Goal: Complete application form

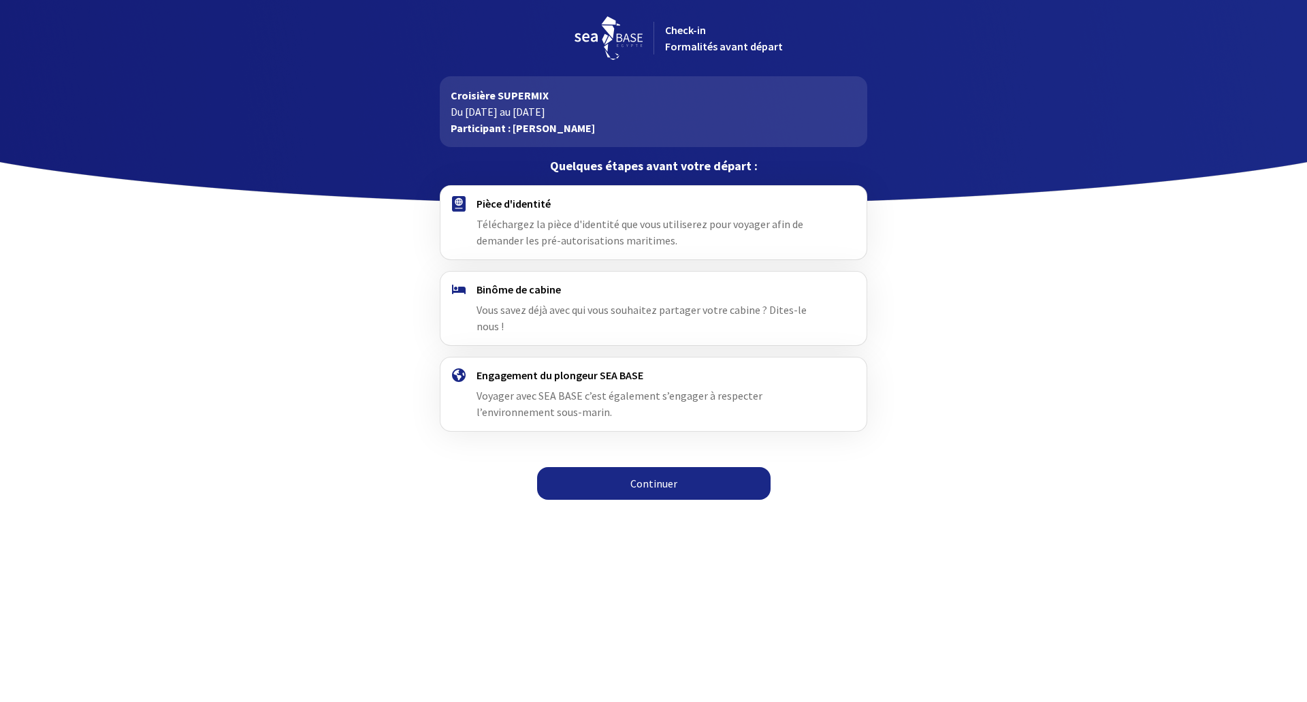
click at [646, 469] on link "Continuer" at bounding box center [654, 483] width 234 height 33
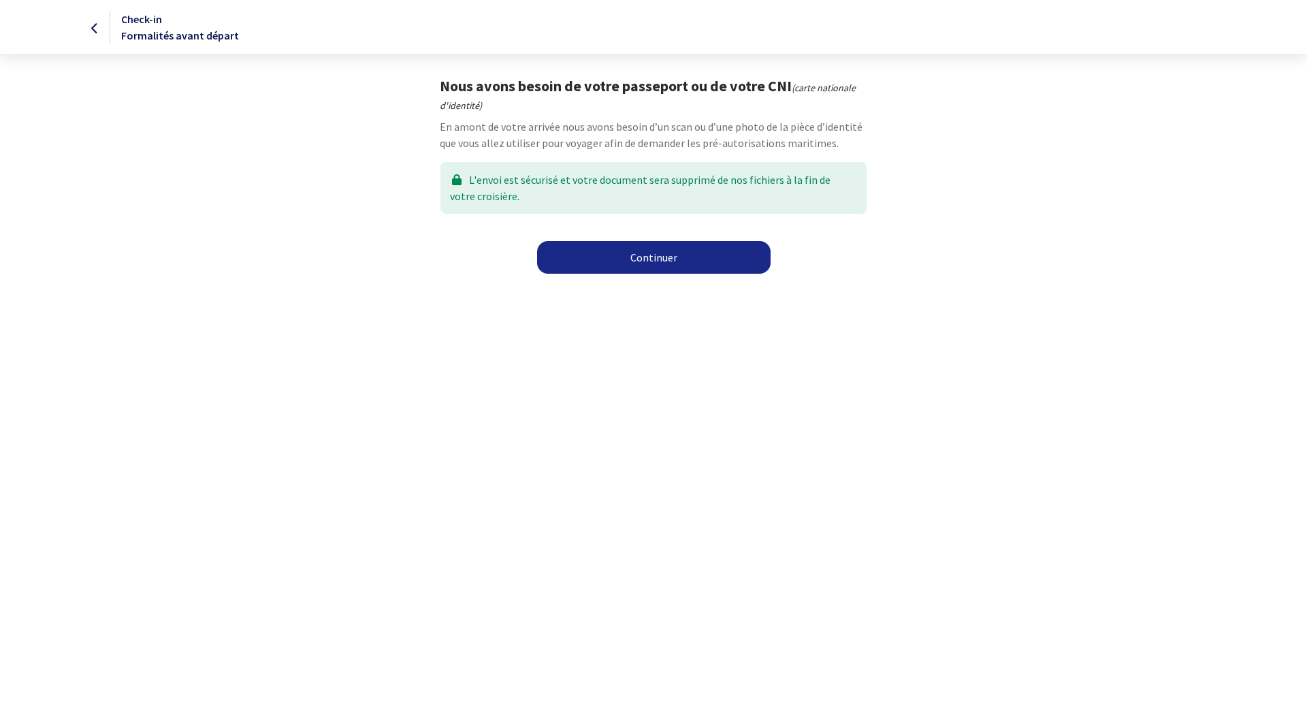
click at [631, 256] on link "Continuer" at bounding box center [654, 257] width 234 height 33
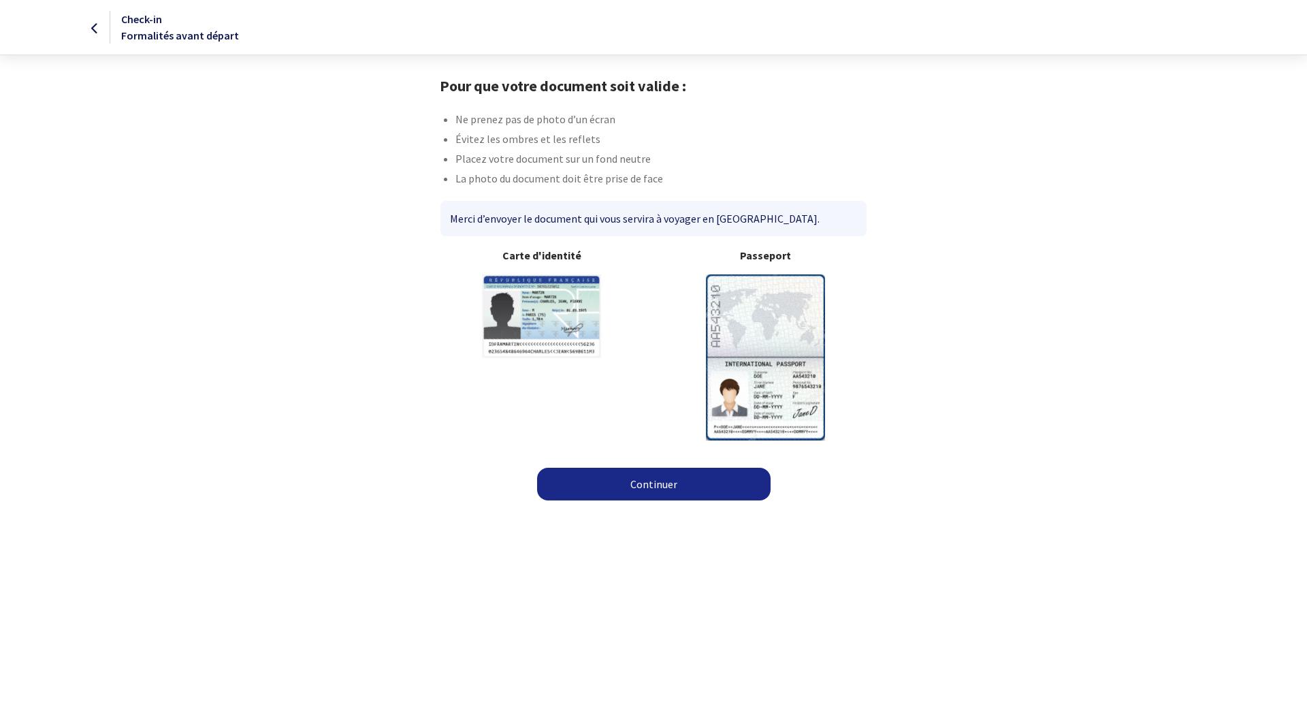
click at [679, 483] on link "Continuer" at bounding box center [654, 484] width 234 height 33
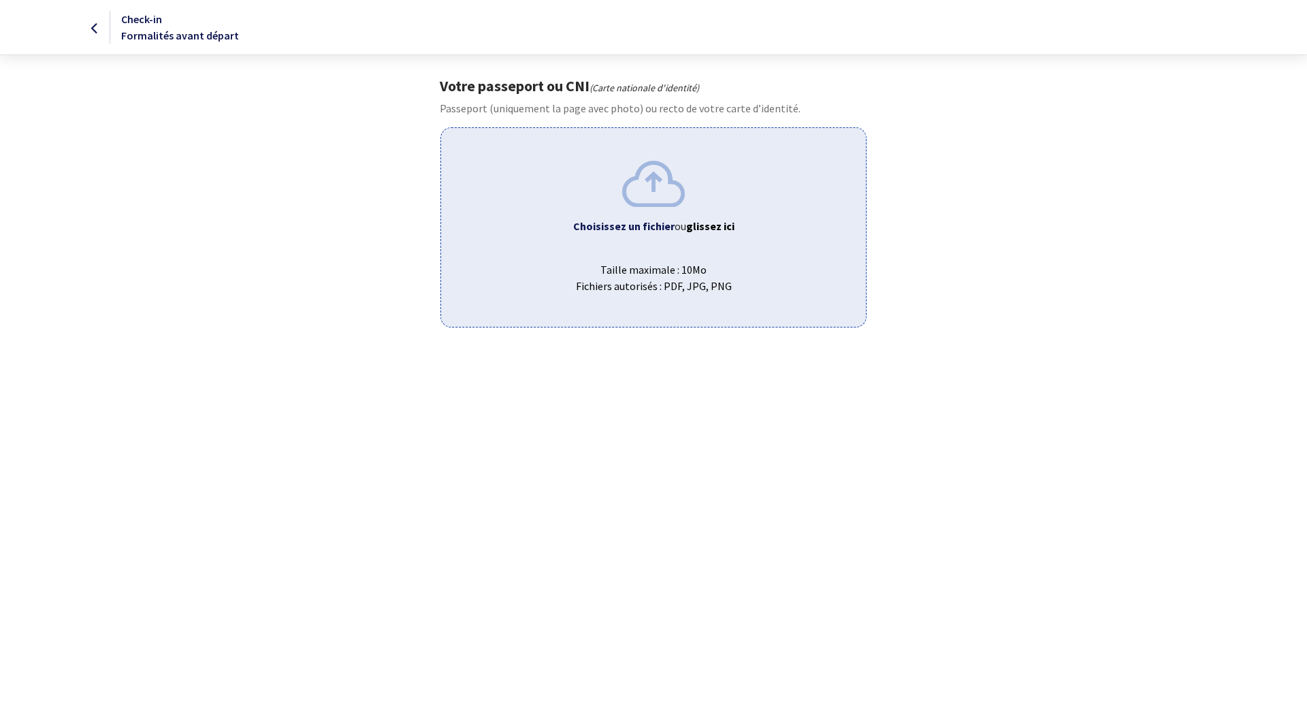
click at [622, 221] on b "Choisissez un fichier" at bounding box center [623, 226] width 101 height 14
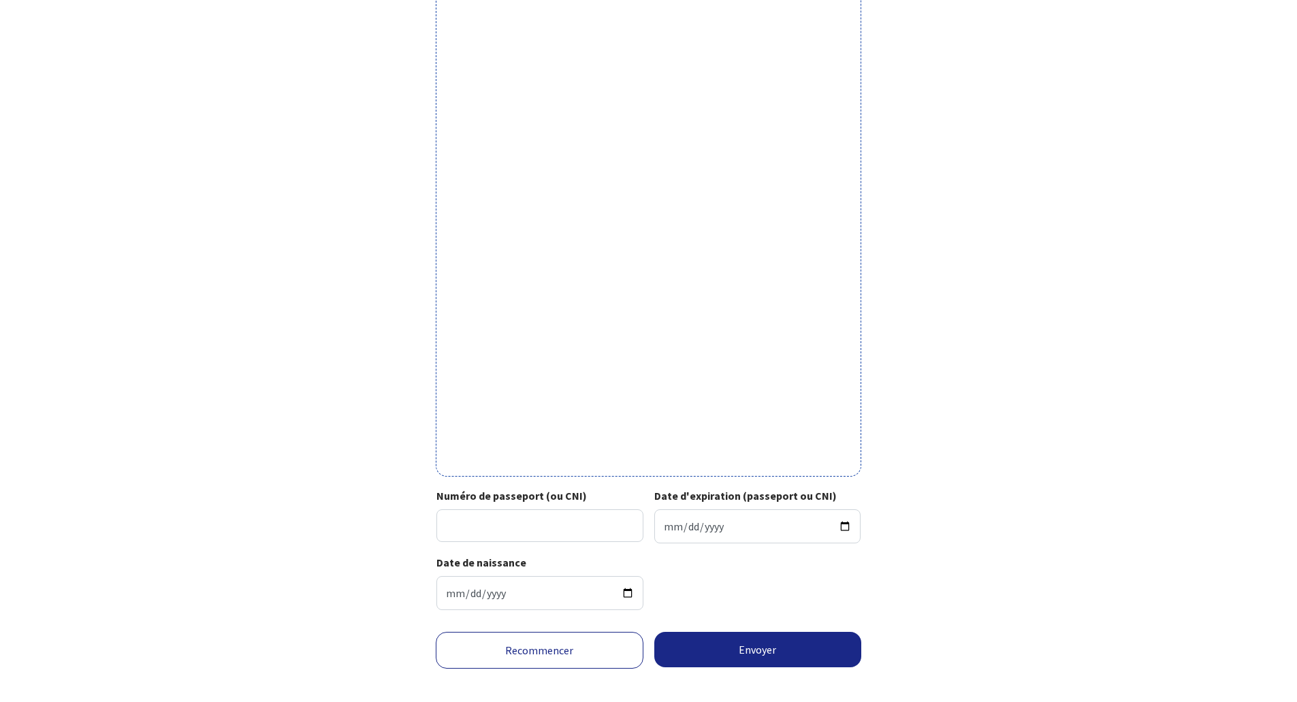
scroll to position [217, 0]
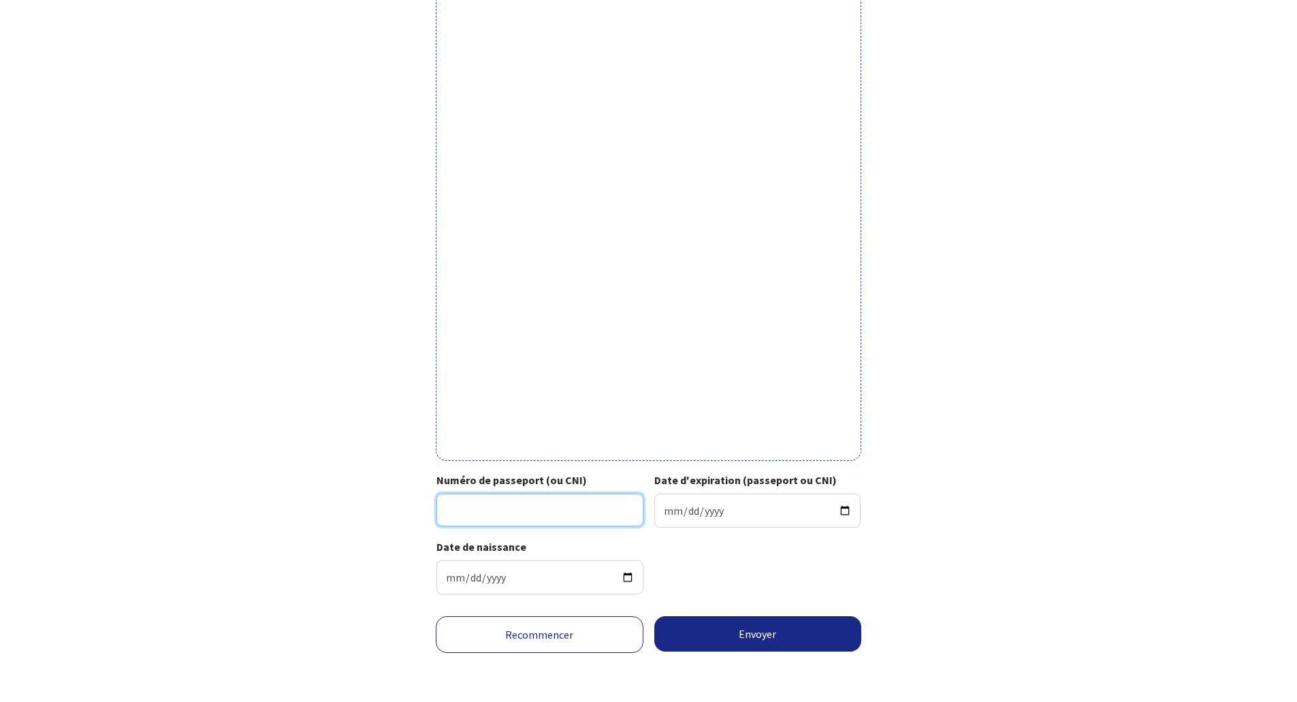
click at [528, 517] on input "Numéro de passeport (ou CNI)" at bounding box center [539, 510] width 207 height 33
click at [515, 513] on input "Numéro de passeport (ou CNI)" at bounding box center [539, 510] width 207 height 33
type input "24CC55824"
click at [705, 515] on input "Date d'expiration (passeport ou CNI)" at bounding box center [757, 511] width 207 height 34
click at [665, 509] on input "Date d'expiration (passeport ou CNI)" at bounding box center [757, 511] width 207 height 34
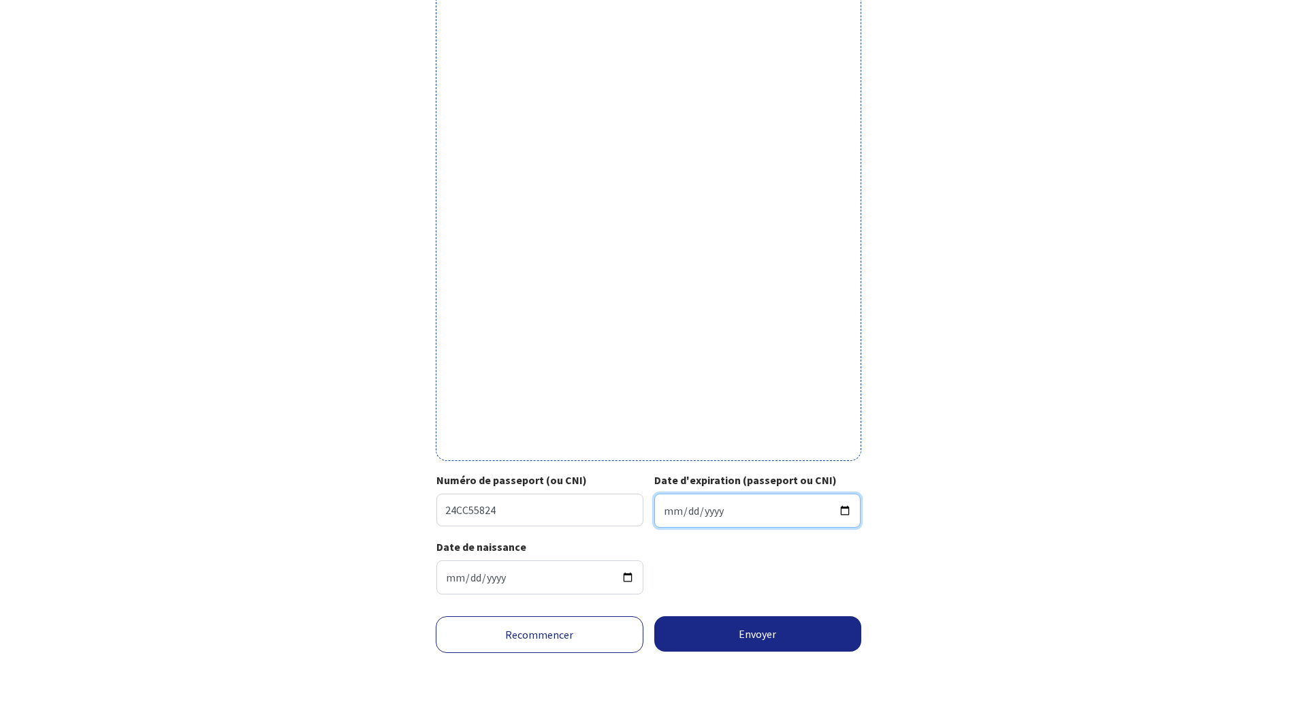
click at [778, 508] on input "Date d'expiration (passeport ou CNI)" at bounding box center [757, 511] width 207 height 34
type input "2034-02-21"
click at [763, 648] on button "Envoyer" at bounding box center [758, 633] width 208 height 35
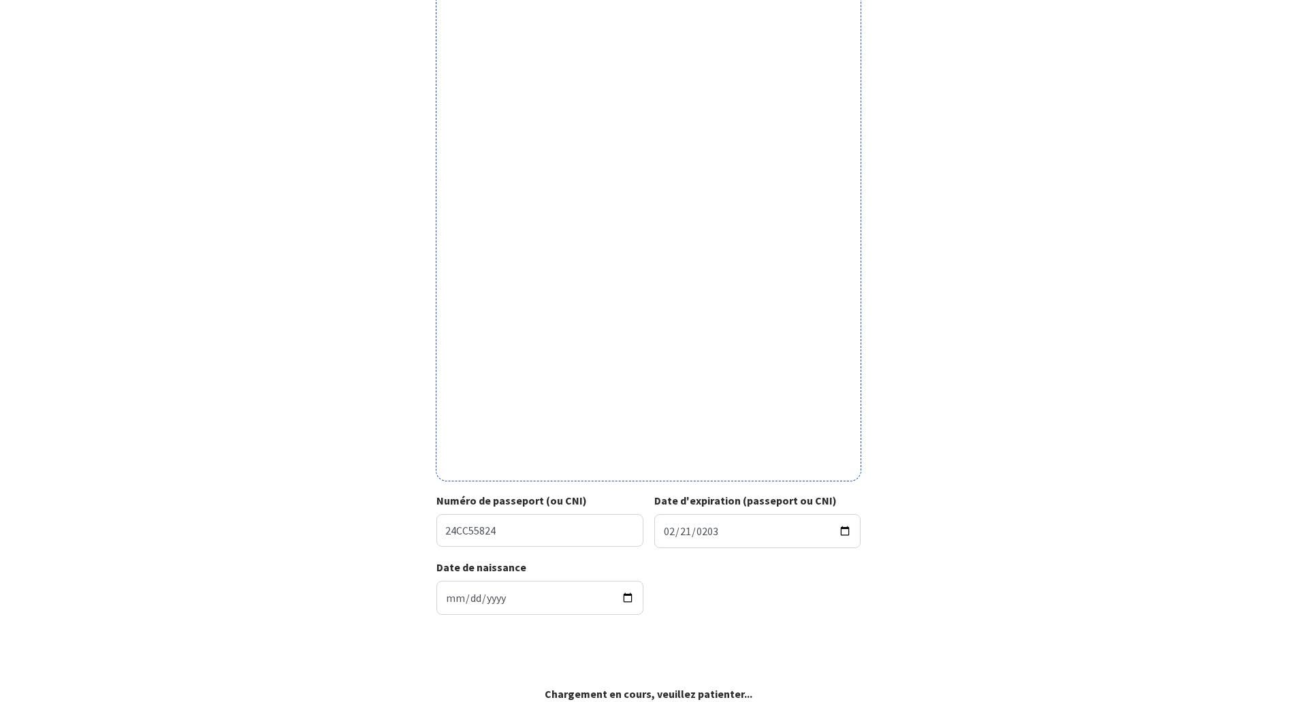
scroll to position [196, 0]
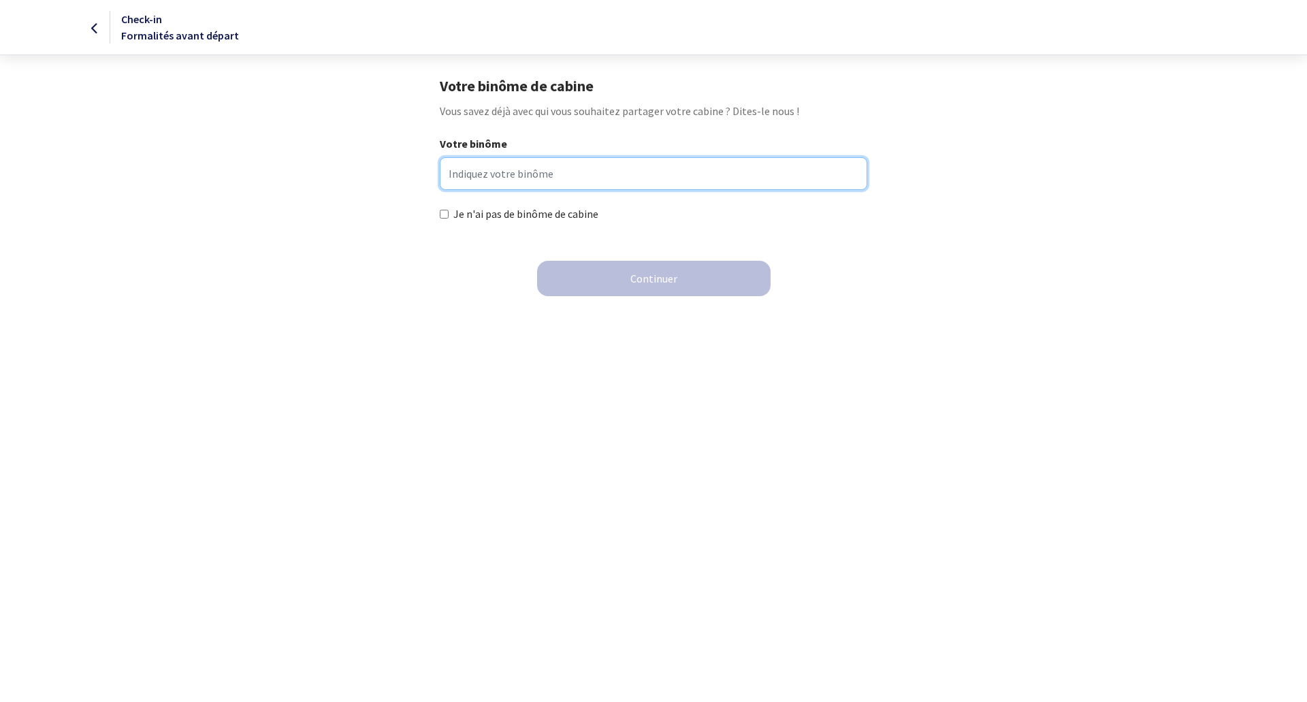
click at [599, 178] on input "Votre binôme" at bounding box center [653, 173] width 427 height 33
click at [576, 166] on input "Votre binôme" at bounding box center [653, 173] width 427 height 33
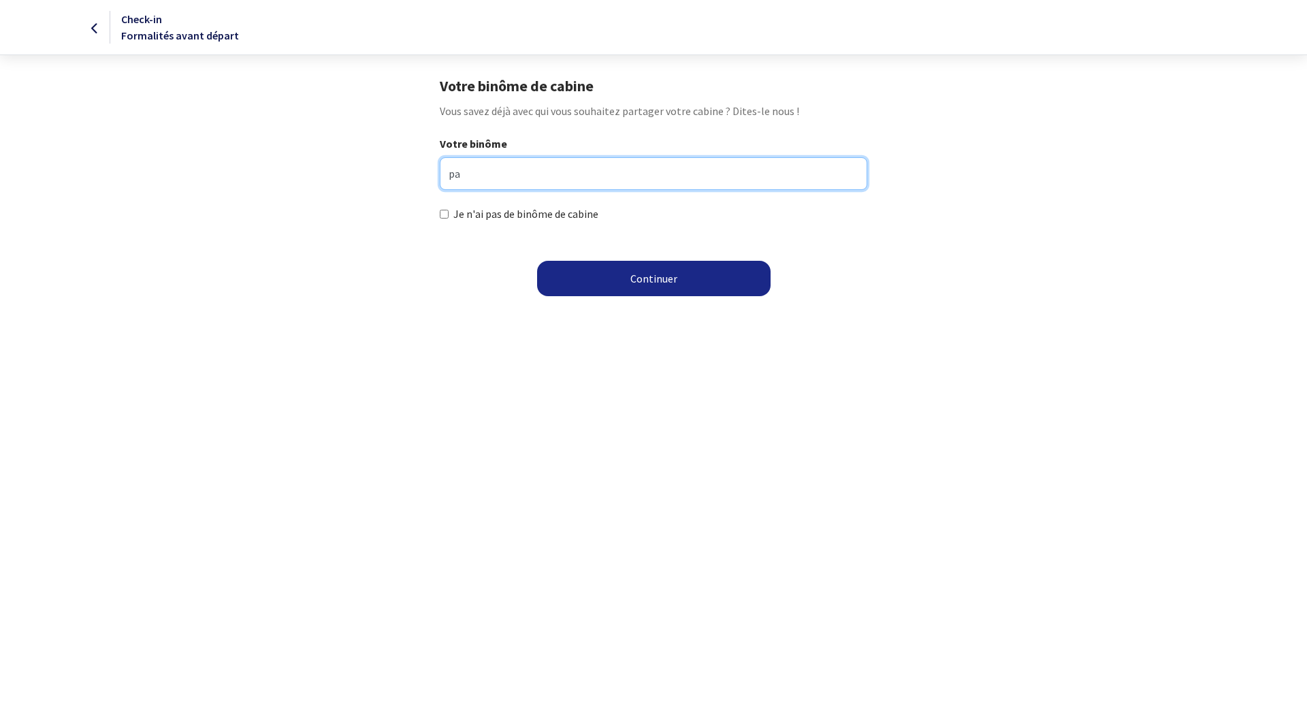
type input "p"
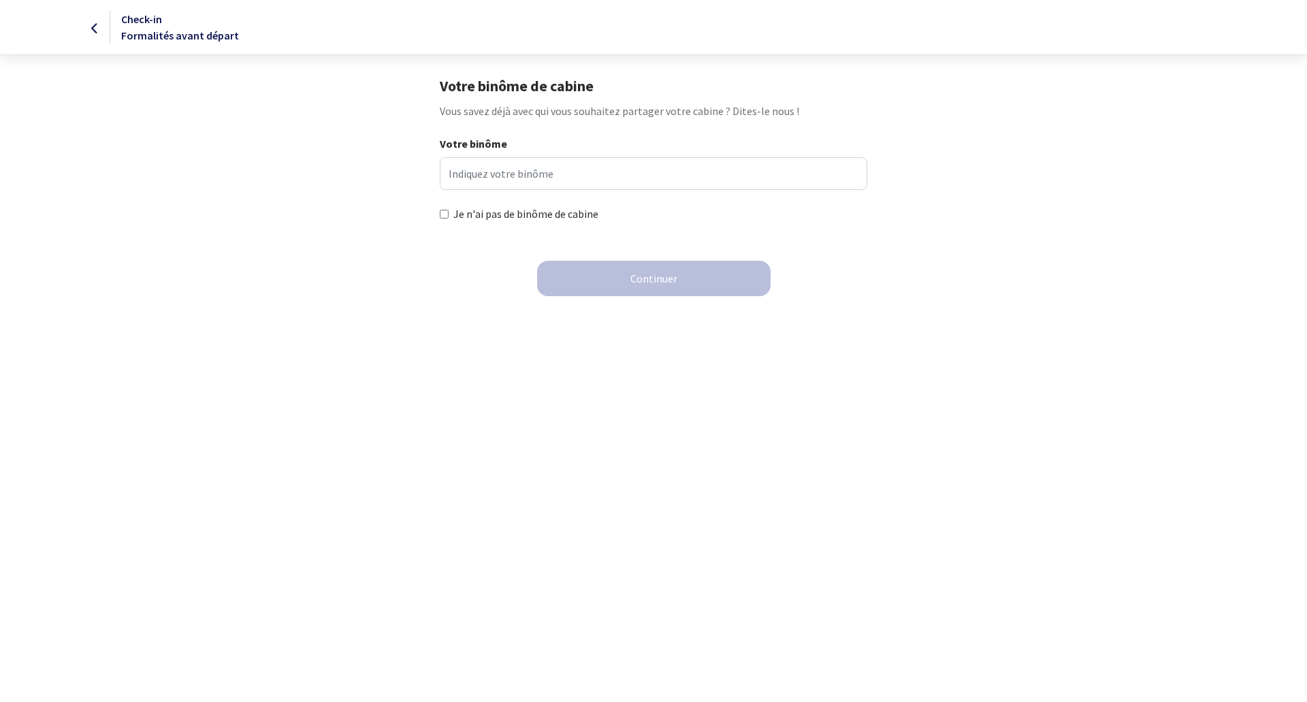
click at [449, 217] on div "Je n'ai pas de binôme de cabine" at bounding box center [653, 214] width 427 height 16
click at [448, 219] on input "Je n'ai pas de binôme de cabine" at bounding box center [444, 214] width 9 height 9
checkbox input "false"
